Goal: Task Accomplishment & Management: Manage account settings

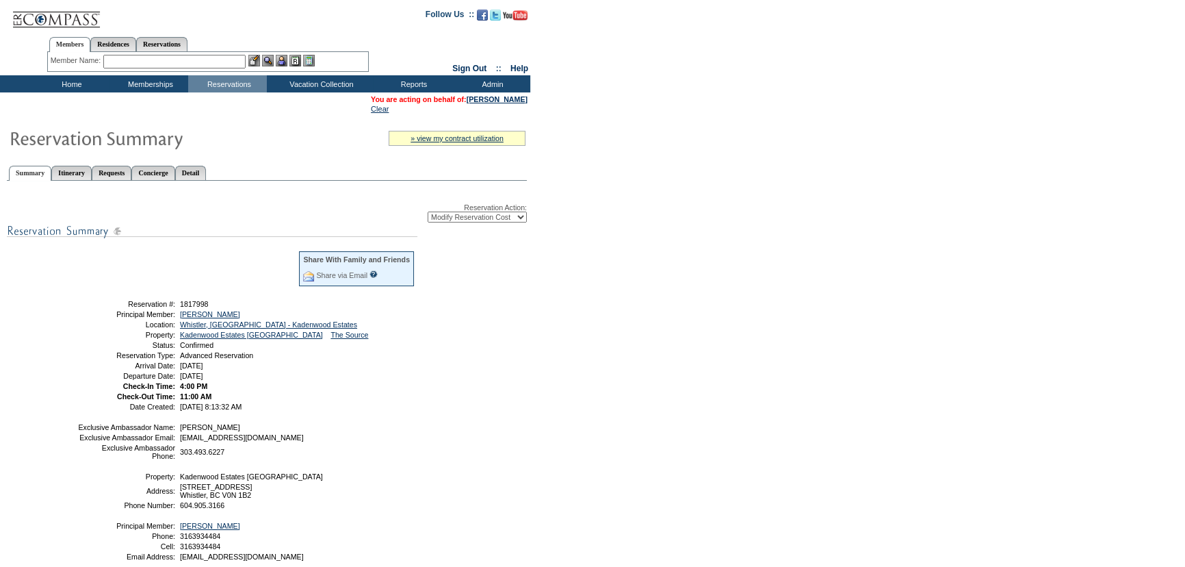
click at [207, 242] on div "Reservation Action: -- Select Action -- Modify Reservation Dates Modify Reserva…" at bounding box center [267, 387] width 520 height 399
click at [462, 217] on select "-- Select Action -- Modify Reservation Dates Modify Reservation Cost Modify Occ…" at bounding box center [477, 216] width 99 height 11
select select "ChangeDates"
click at [428, 212] on select "-- Select Action -- Modify Reservation Dates Modify Reservation Cost Modify Occ…" at bounding box center [477, 216] width 99 height 11
click at [486, 219] on select "-- Select Action -- Modify Reservation Dates Modify Reservation Cost Modify Occ…" at bounding box center [477, 216] width 99 height 11
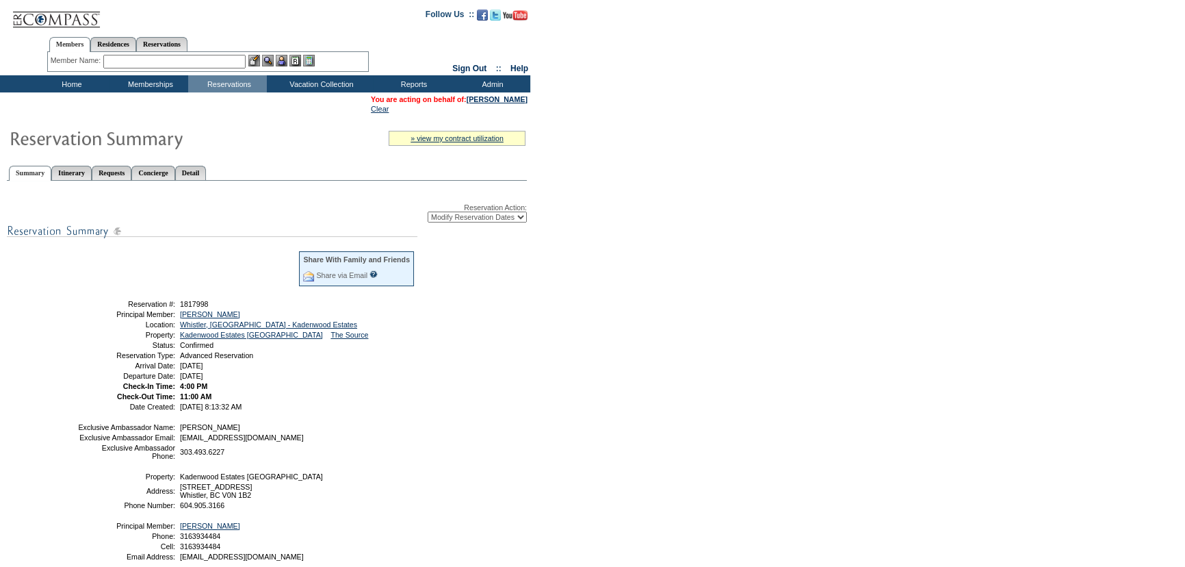
select select "ChangeCost"
click at [428, 212] on select "-- Select Action -- Modify Reservation Dates Modify Reservation Cost Modify Occ…" at bounding box center [477, 216] width 99 height 11
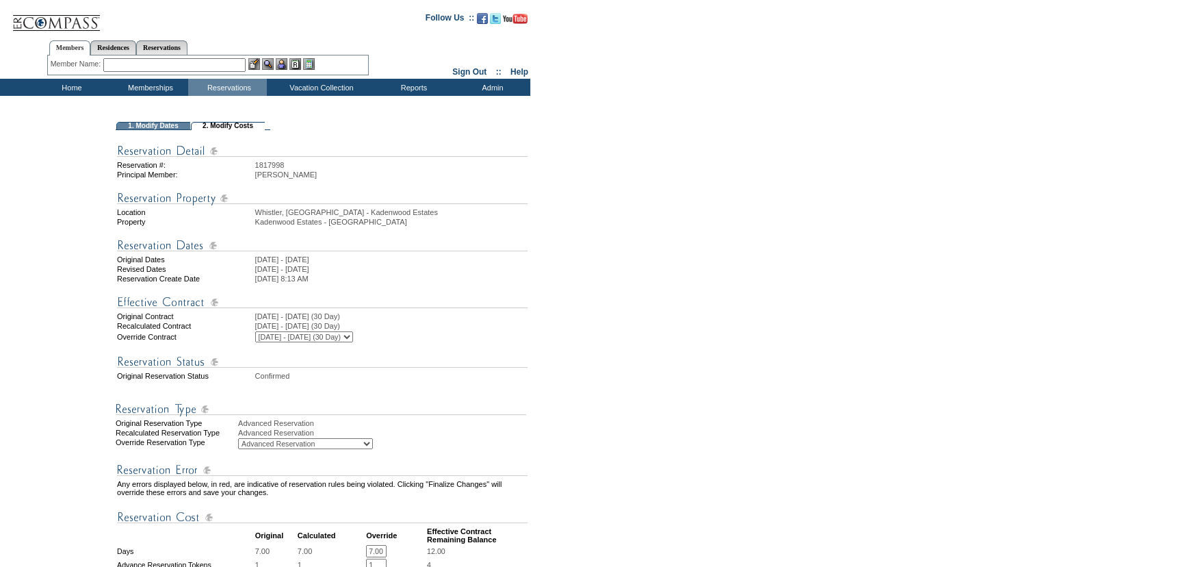
scroll to position [62, 0]
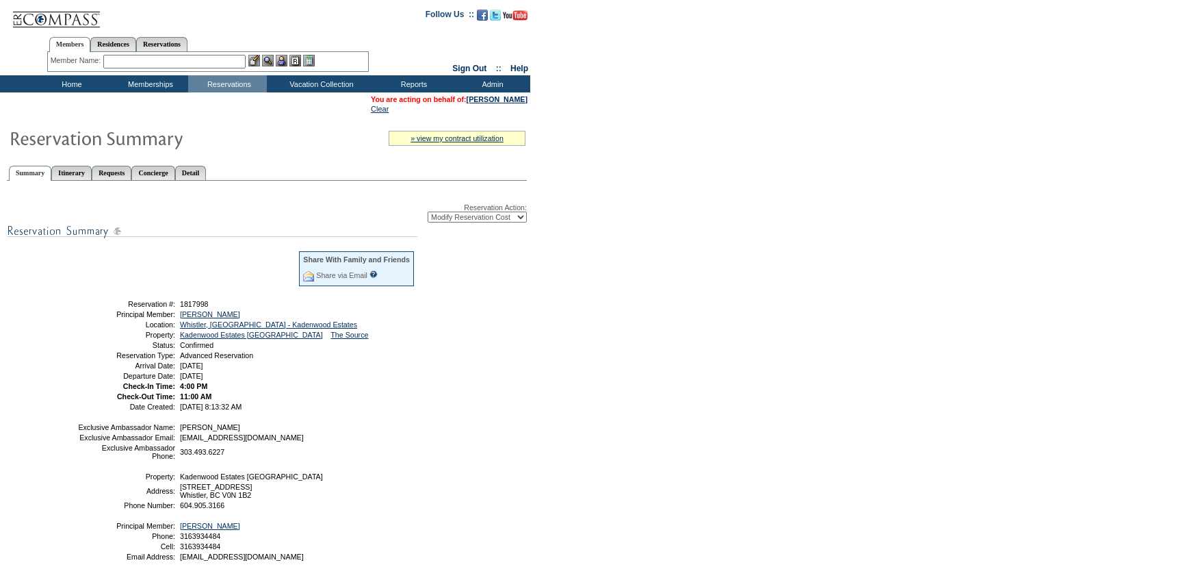
select select "ChangeCost"
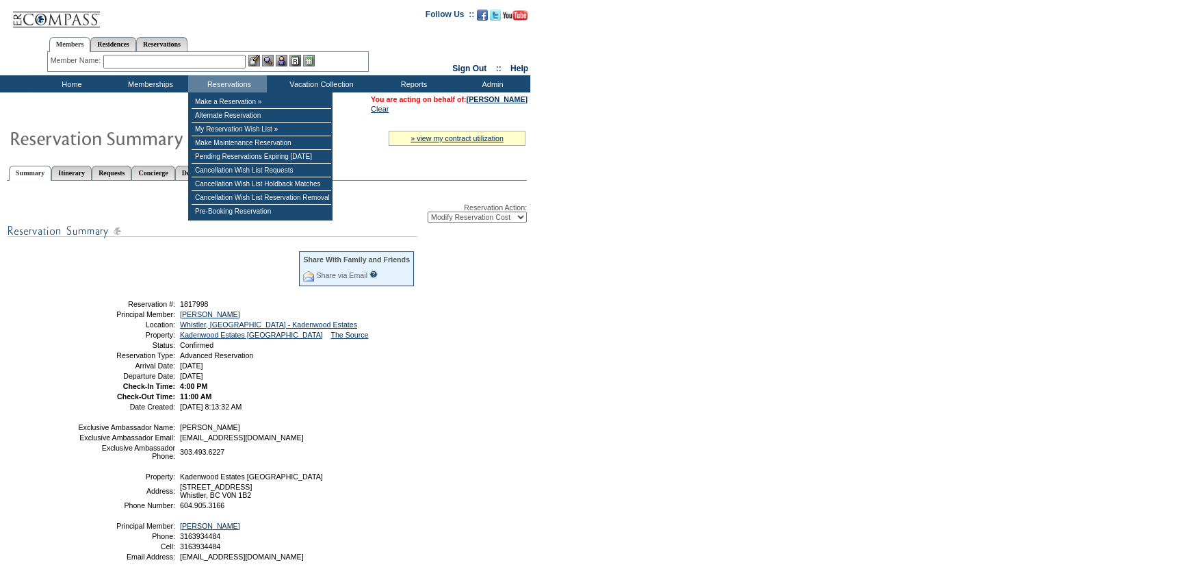
click at [219, 60] on input "text" at bounding box center [174, 62] width 142 height 14
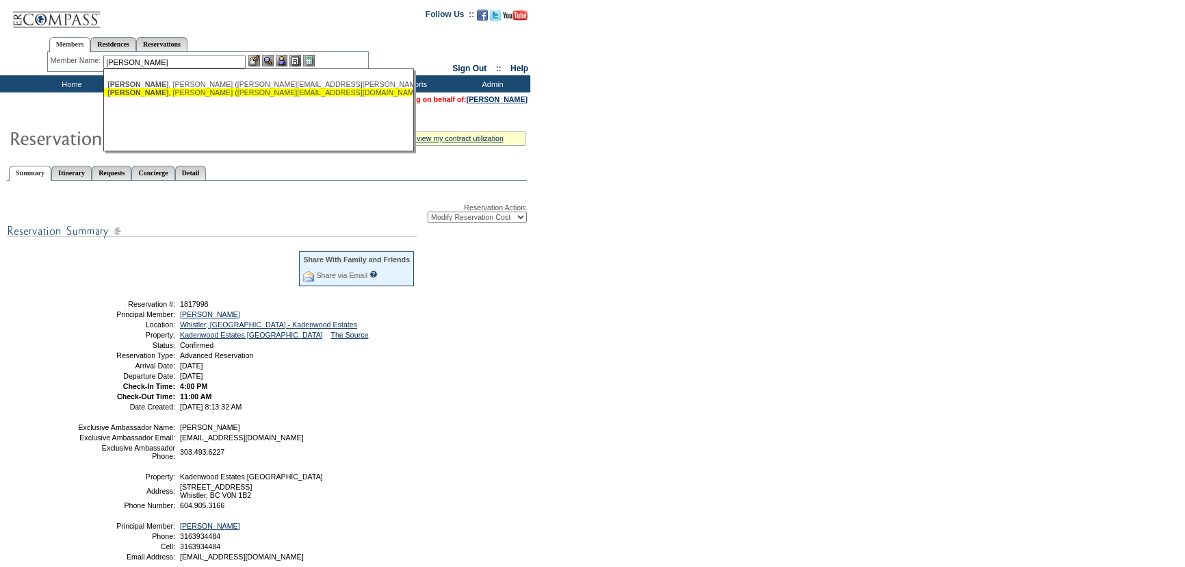
click at [214, 89] on div "[PERSON_NAME] ([PERSON_NAME][EMAIL_ADDRESS][DOMAIN_NAME])" at bounding box center [257, 92] width 301 height 8
type input "[PERSON_NAME] ([PERSON_NAME][EMAIL_ADDRESS][DOMAIN_NAME])"
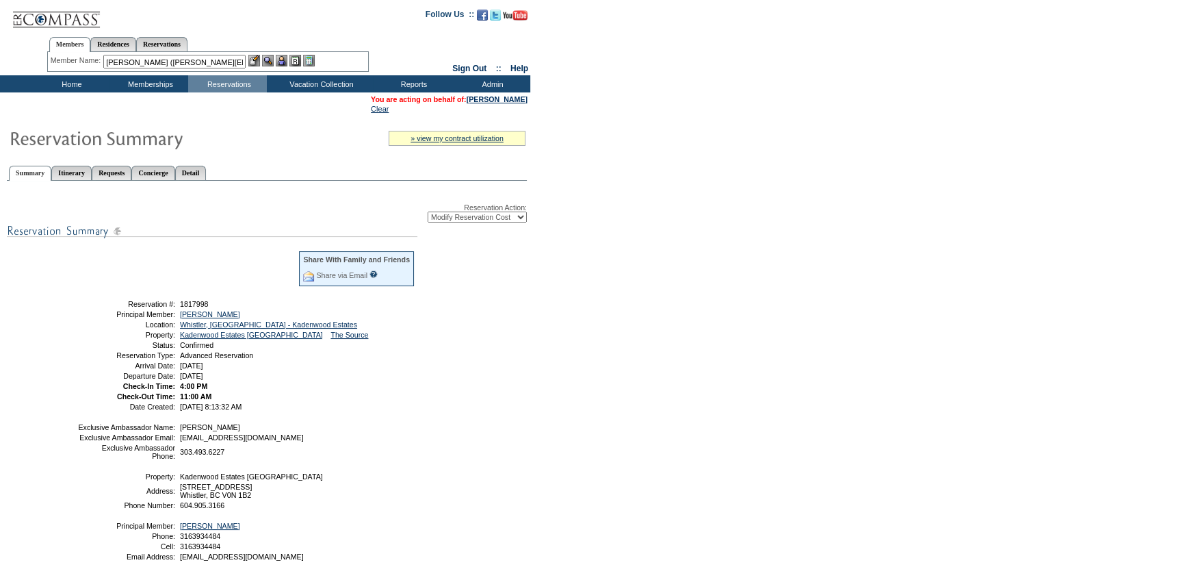
click at [283, 56] on img at bounding box center [282, 61] width 12 height 12
click at [270, 61] on img at bounding box center [268, 61] width 12 height 12
